Goal: Task Accomplishment & Management: Manage account settings

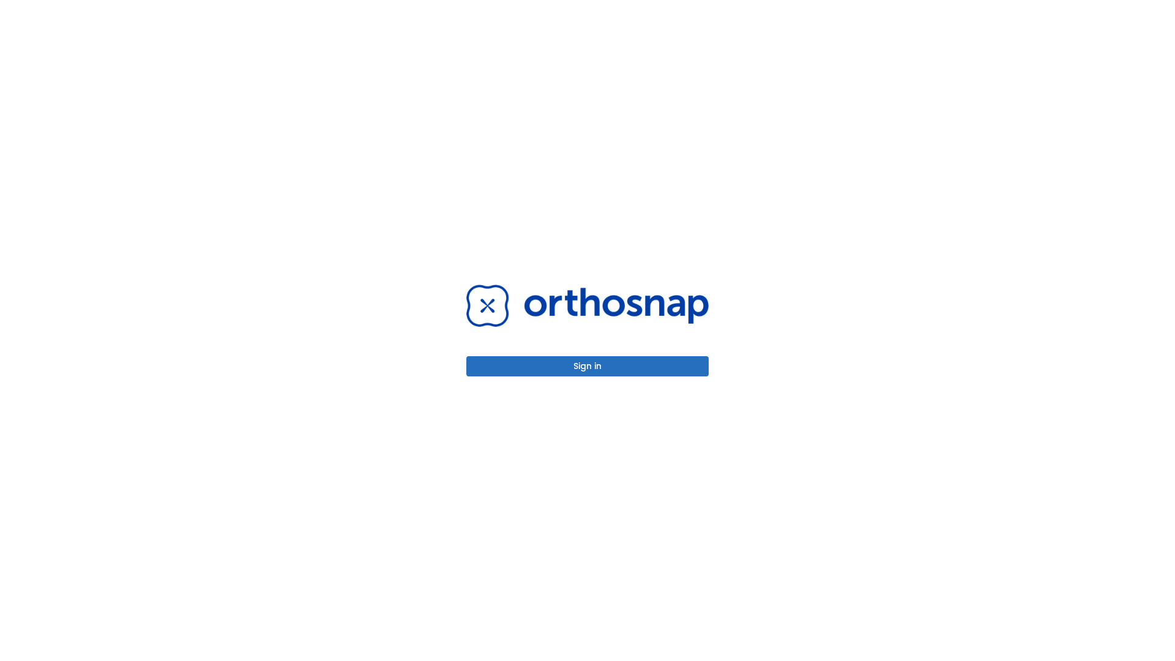
click at [588, 366] on button "Sign in" at bounding box center [587, 366] width 242 height 20
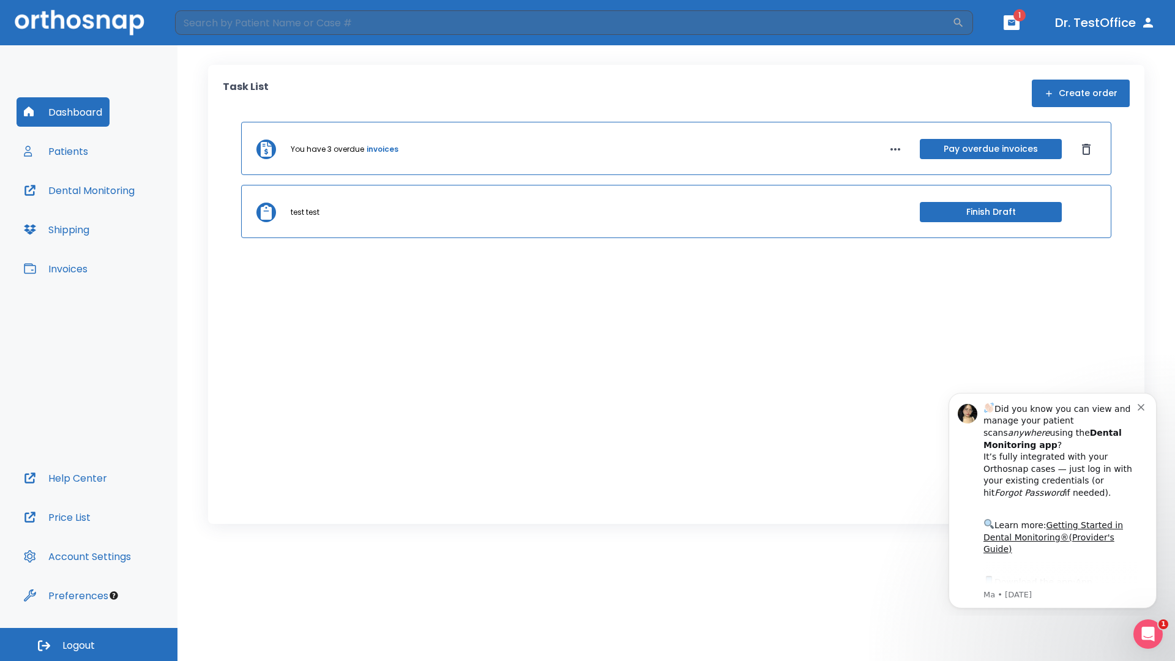
click at [89, 645] on span "Logout" at bounding box center [78, 645] width 32 height 13
